Goal: Task Accomplishment & Management: Complete application form

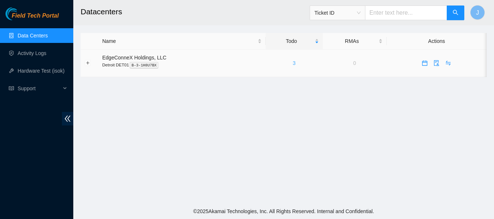
click at [293, 64] on link "3" at bounding box center [294, 63] width 3 height 6
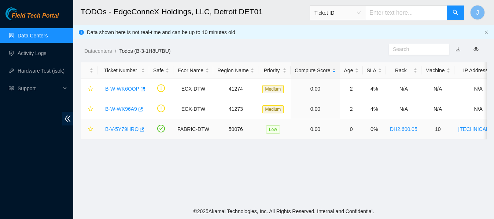
click at [126, 128] on link "B-V-5Y79HRO" at bounding box center [121, 129] width 33 height 6
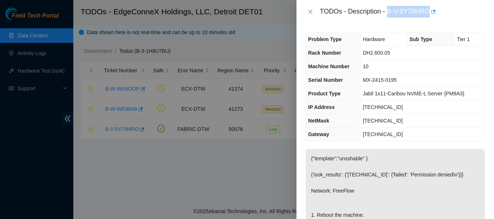
drag, startPoint x: 389, startPoint y: 12, endPoint x: 430, endPoint y: 12, distance: 41.1
click at [430, 12] on div "TODOs - Description - B-V-5Y79HRO" at bounding box center [402, 12] width 165 height 12
copy div "B-V-5Y79HRO"
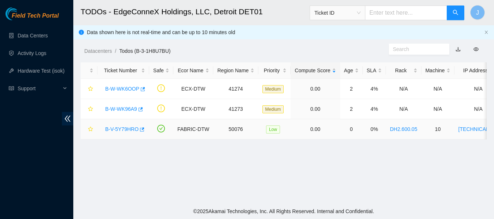
click at [120, 129] on link "B-V-5Y79HRO" at bounding box center [121, 129] width 33 height 6
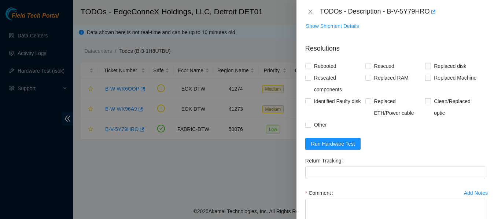
scroll to position [324, 0]
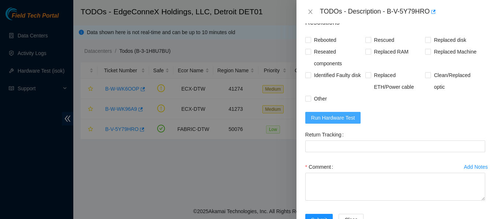
click at [326, 122] on span "Run Hardware Test" at bounding box center [333, 118] width 44 height 8
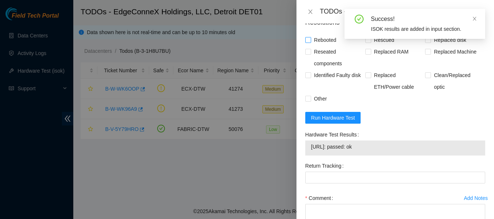
click at [309, 42] on input "Rebooted" at bounding box center [307, 39] width 5 height 5
checkbox input "true"
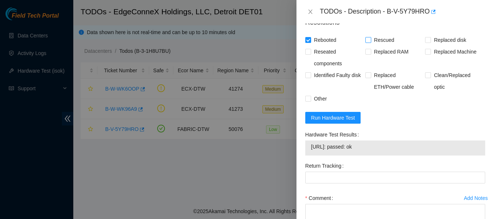
click at [367, 42] on input "Rescued" at bounding box center [368, 39] width 5 height 5
checkbox input "true"
drag, startPoint x: 371, startPoint y: 164, endPoint x: 307, endPoint y: 168, distance: 64.3
click at [307, 155] on div "[URL]: passed: ok" at bounding box center [395, 147] width 180 height 15
copy tbody "[URL]: passed: ok"
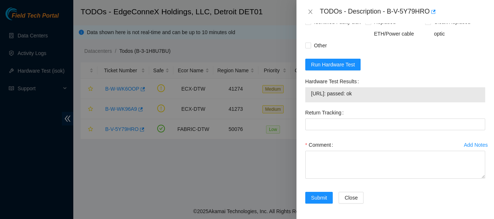
scroll to position [396, 0]
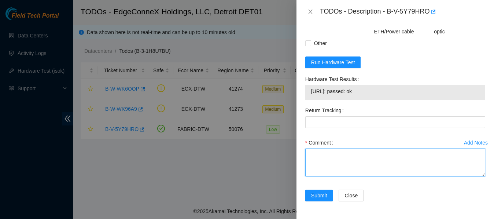
click at [354, 159] on textarea "Comment" at bounding box center [395, 163] width 180 height 28
paste textarea "8:00 to 9:00 B-V-5Y79HRO When I first connected to the machine I had no output.…"
type textarea "8:00 to 9:00 B-V-5Y79HRO When I first connected to the machine I had no output.…"
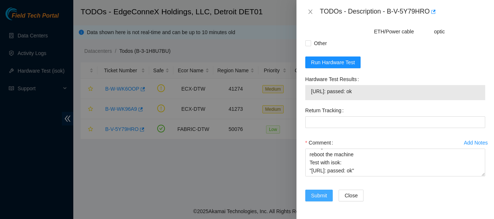
click at [317, 193] on span "Submit" at bounding box center [319, 195] width 16 height 8
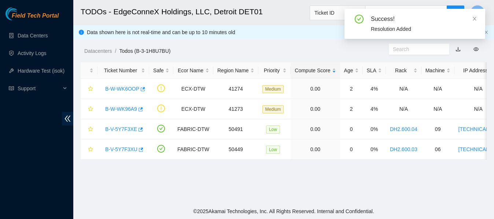
scroll to position [246, 0]
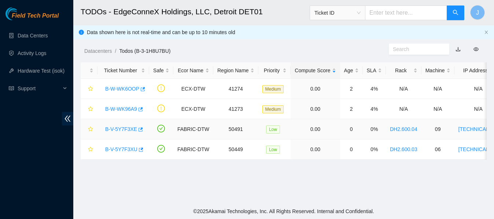
click at [125, 129] on link "B-V-5Y7F3XE" at bounding box center [121, 129] width 32 height 6
click at [494, 0] on div at bounding box center [494, 0] width 0 height 0
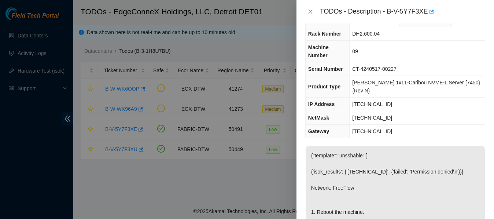
scroll to position [7, 0]
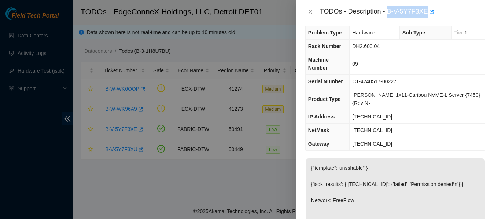
drag, startPoint x: 391, startPoint y: 11, endPoint x: 426, endPoint y: 11, distance: 35.6
click at [426, 11] on div "TODOs - Description - B-V-5Y7F3XE" at bounding box center [402, 12] width 165 height 12
copy div "B-V-5Y7F3XE"
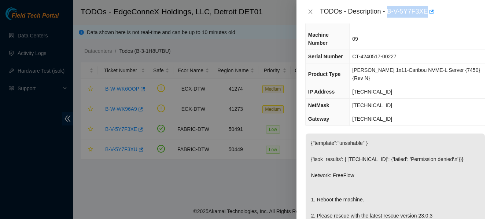
scroll to position [0, 0]
